Goal: Task Accomplishment & Management: Use online tool/utility

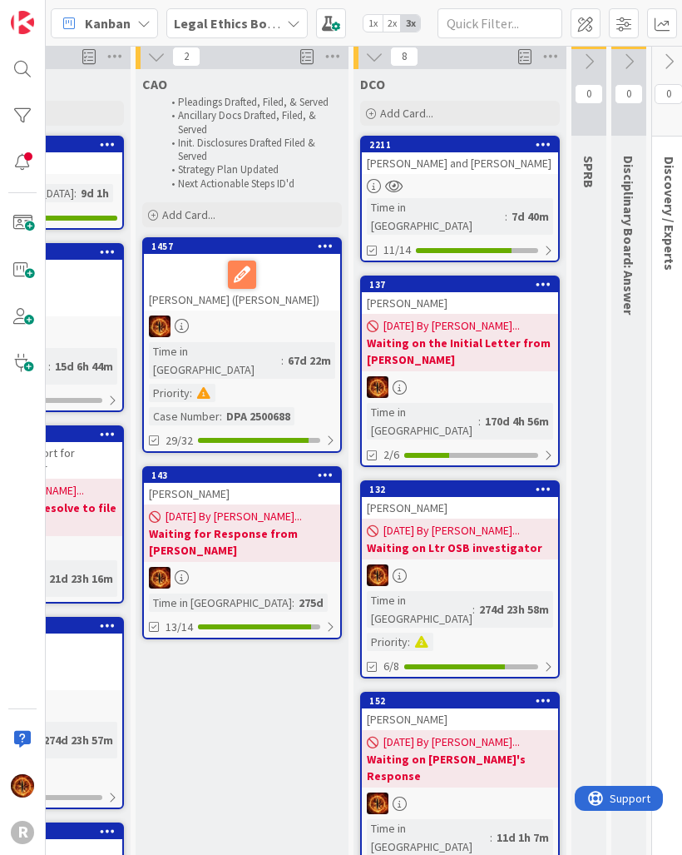
scroll to position [9, 559]
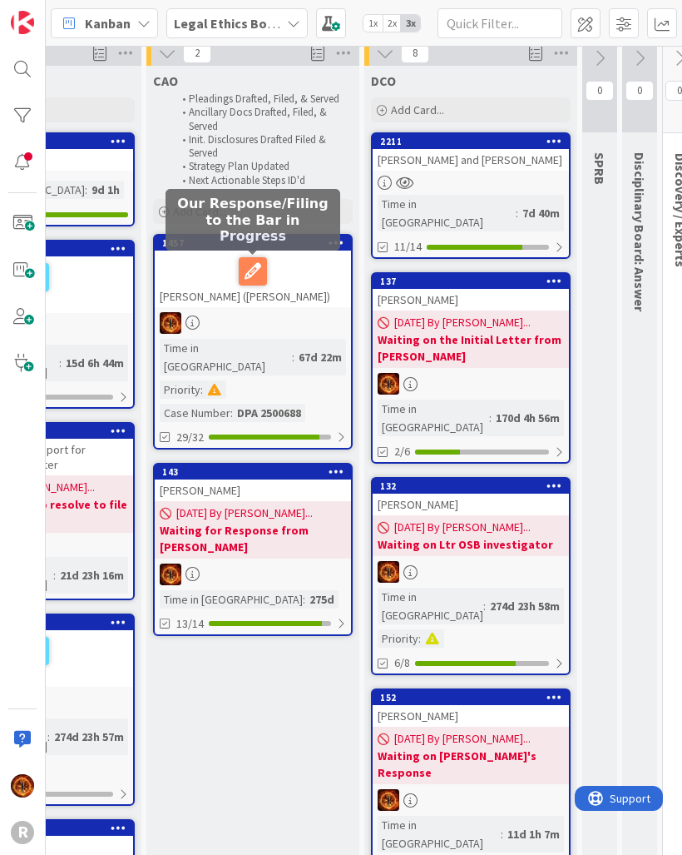
click at [0, 0] on icon at bounding box center [0, 0] width 0 height 0
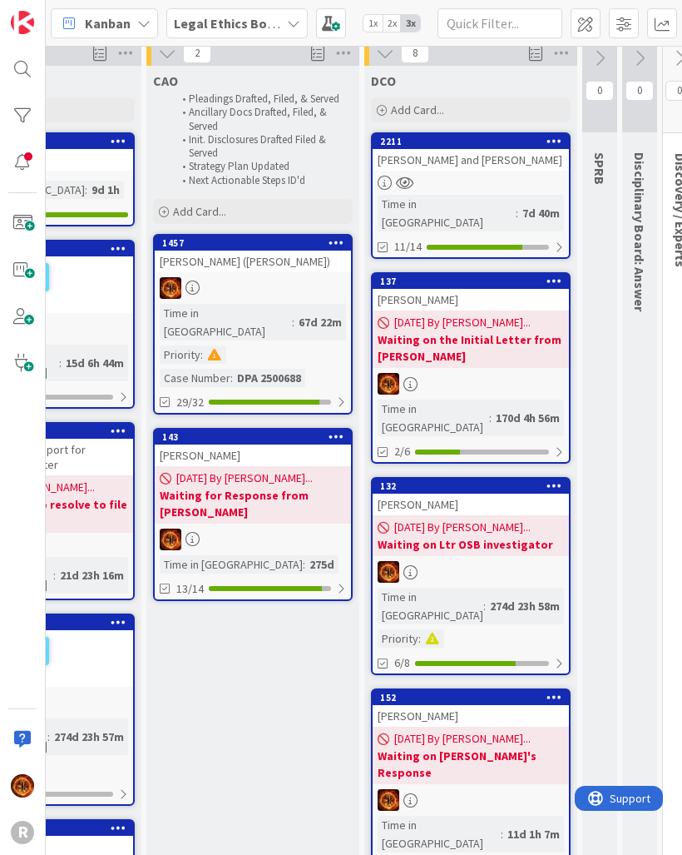
click at [306, 487] on b "Waiting for Response from [PERSON_NAME]" at bounding box center [253, 503] width 186 height 33
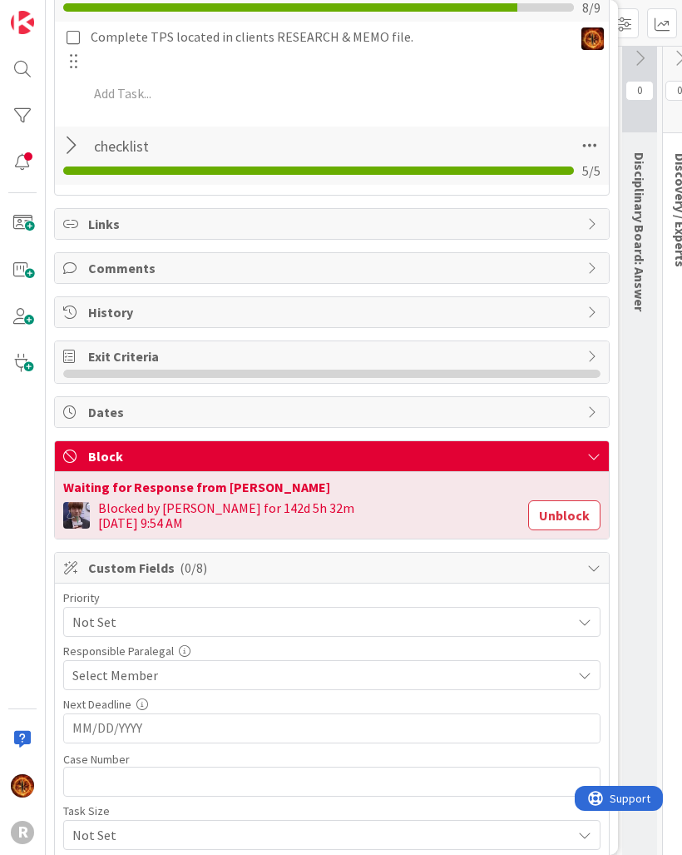
scroll to position [562, 0]
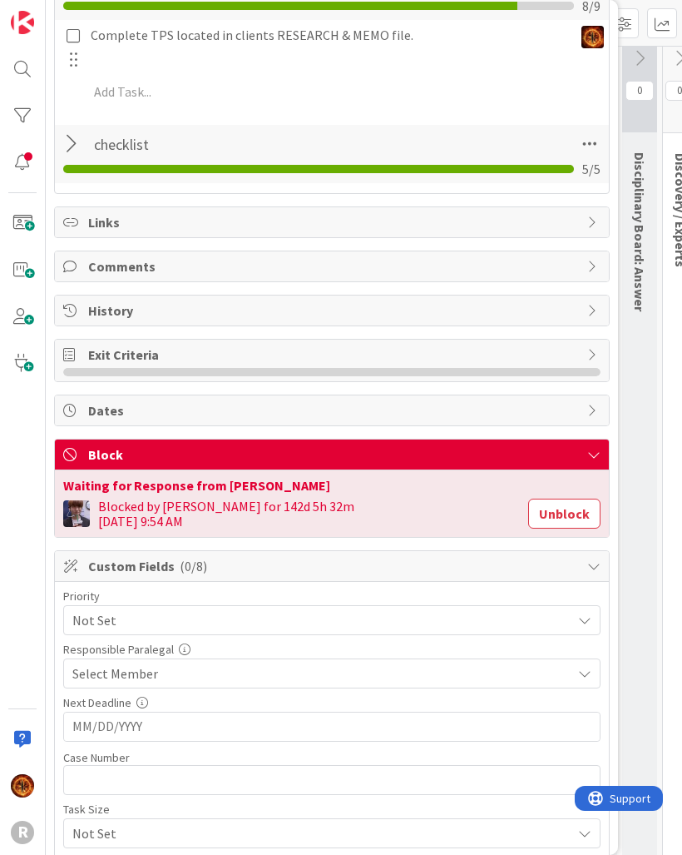
click at [578, 512] on button "Unblock" at bounding box center [565, 514] width 72 height 30
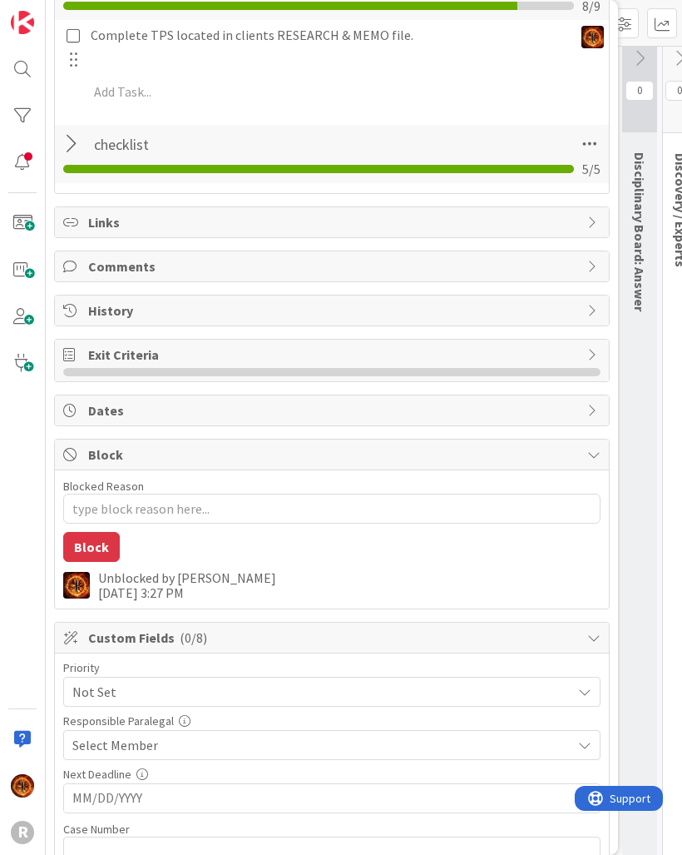
type textarea "x"
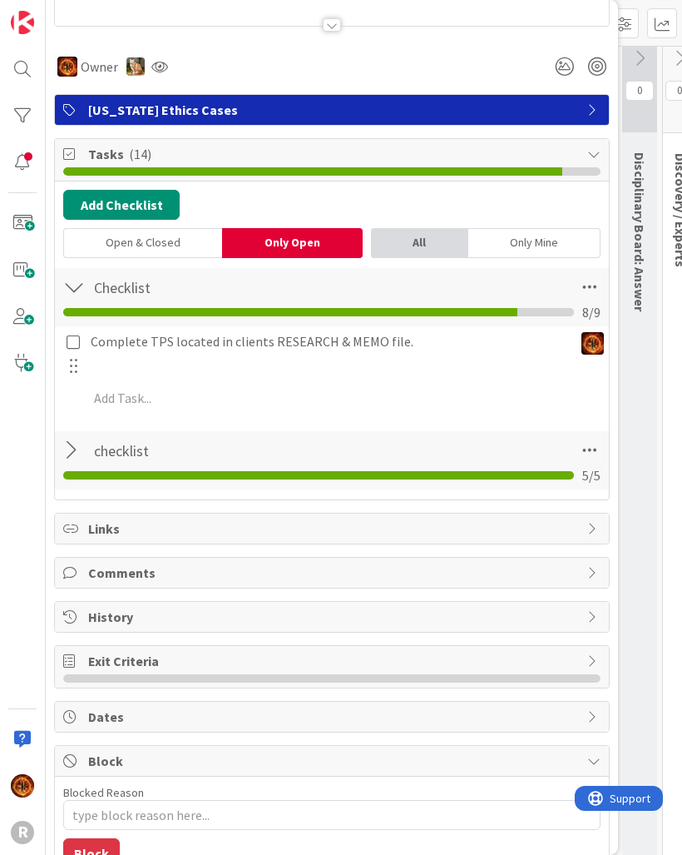
scroll to position [251, 0]
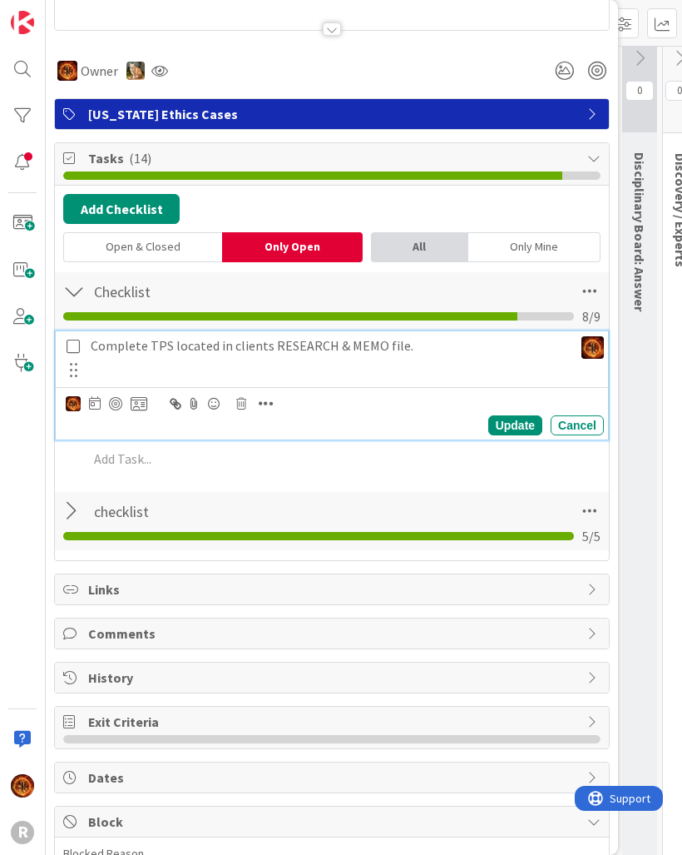
click at [428, 348] on p "Complete TPS located in clients RESEARCH & MEMO file." at bounding box center [329, 345] width 476 height 19
click at [240, 409] on icon at bounding box center [241, 404] width 10 height 12
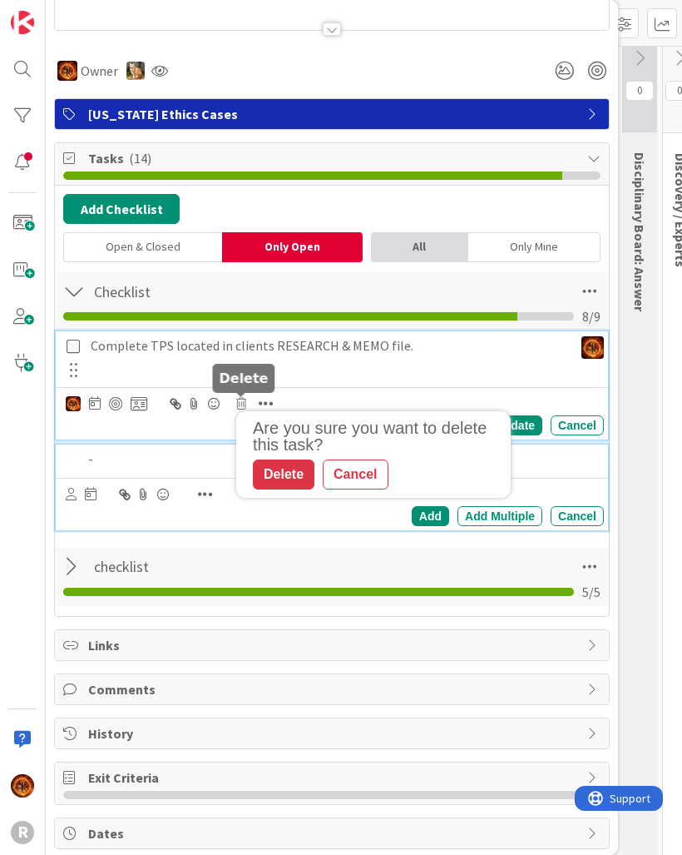
click at [304, 474] on div "Delete" at bounding box center [284, 474] width 62 height 30
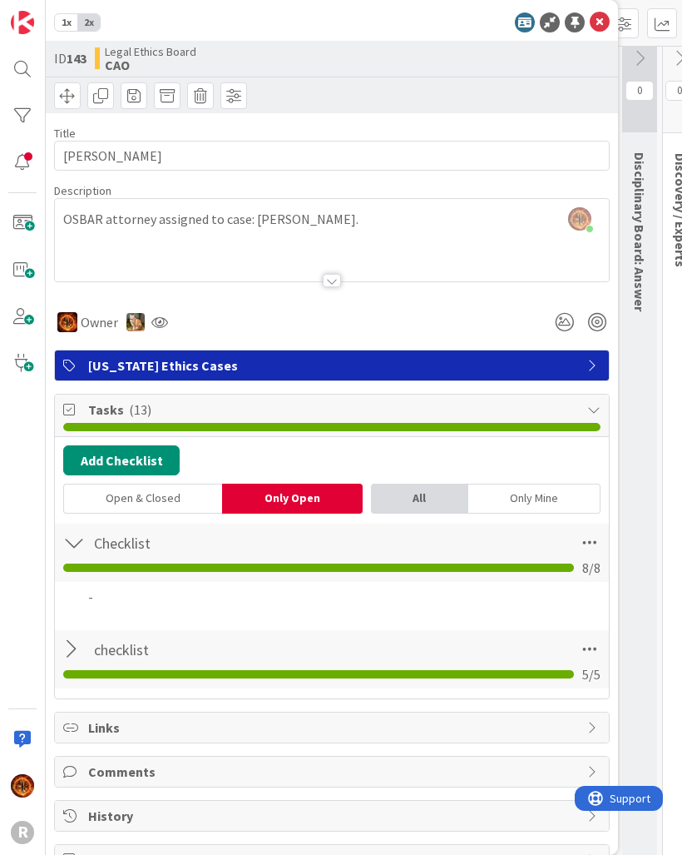
scroll to position [0, 0]
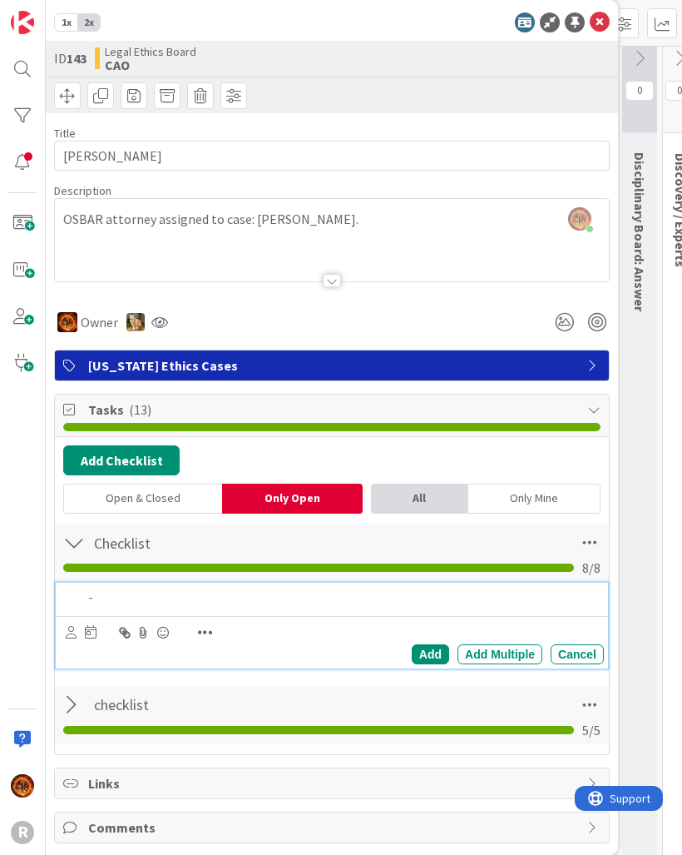
click at [101, 608] on div "-" at bounding box center [344, 597] width 524 height 29
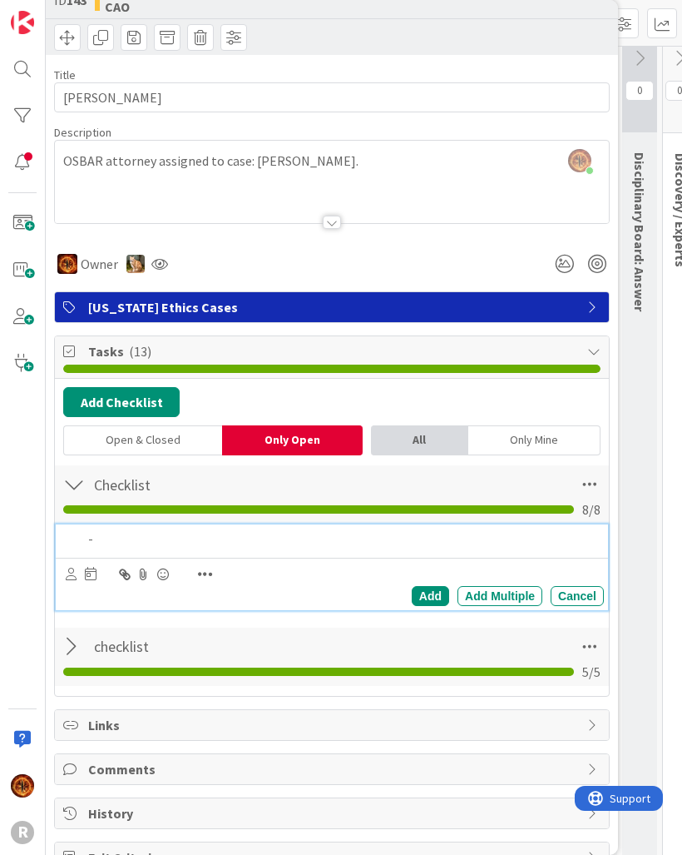
scroll to position [67, 0]
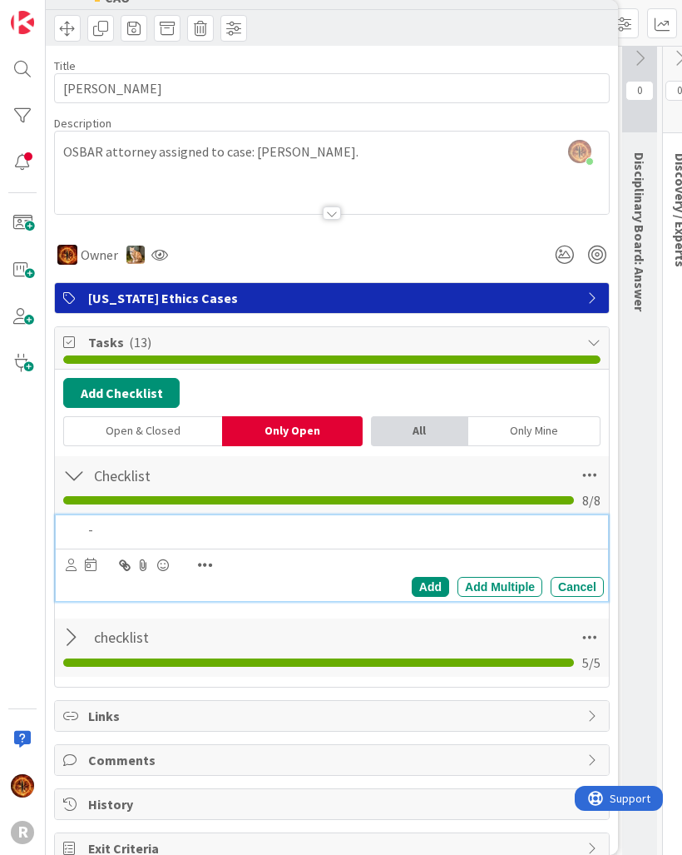
click at [262, 541] on div "-" at bounding box center [344, 529] width 524 height 29
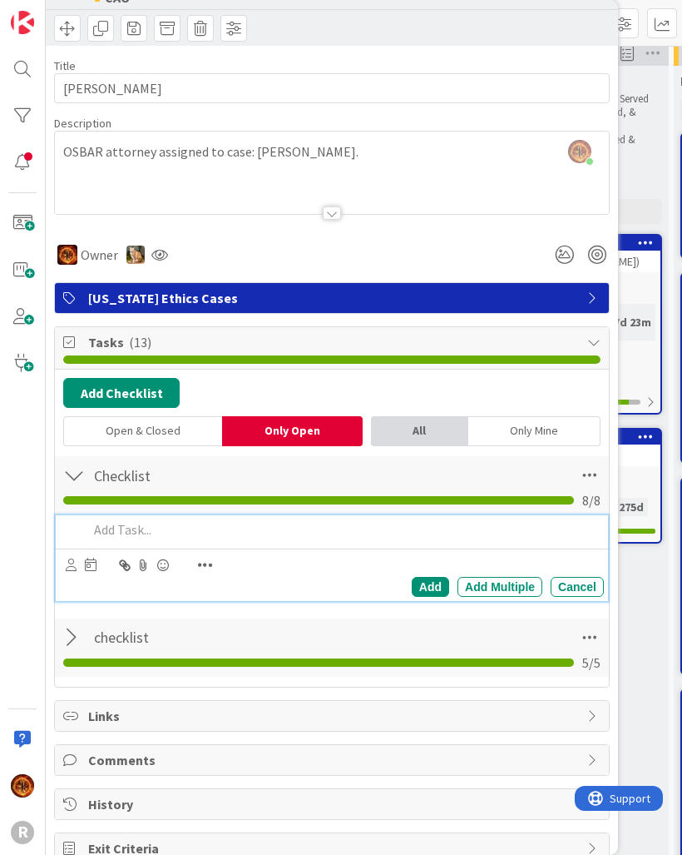
scroll to position [9, 248]
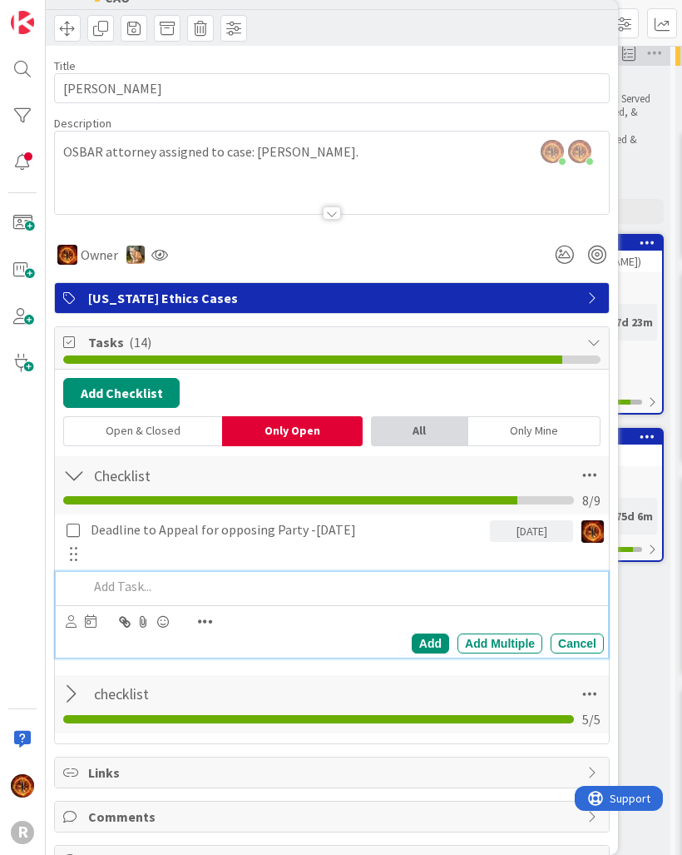
type textarea "x"
